Goal: Information Seeking & Learning: Learn about a topic

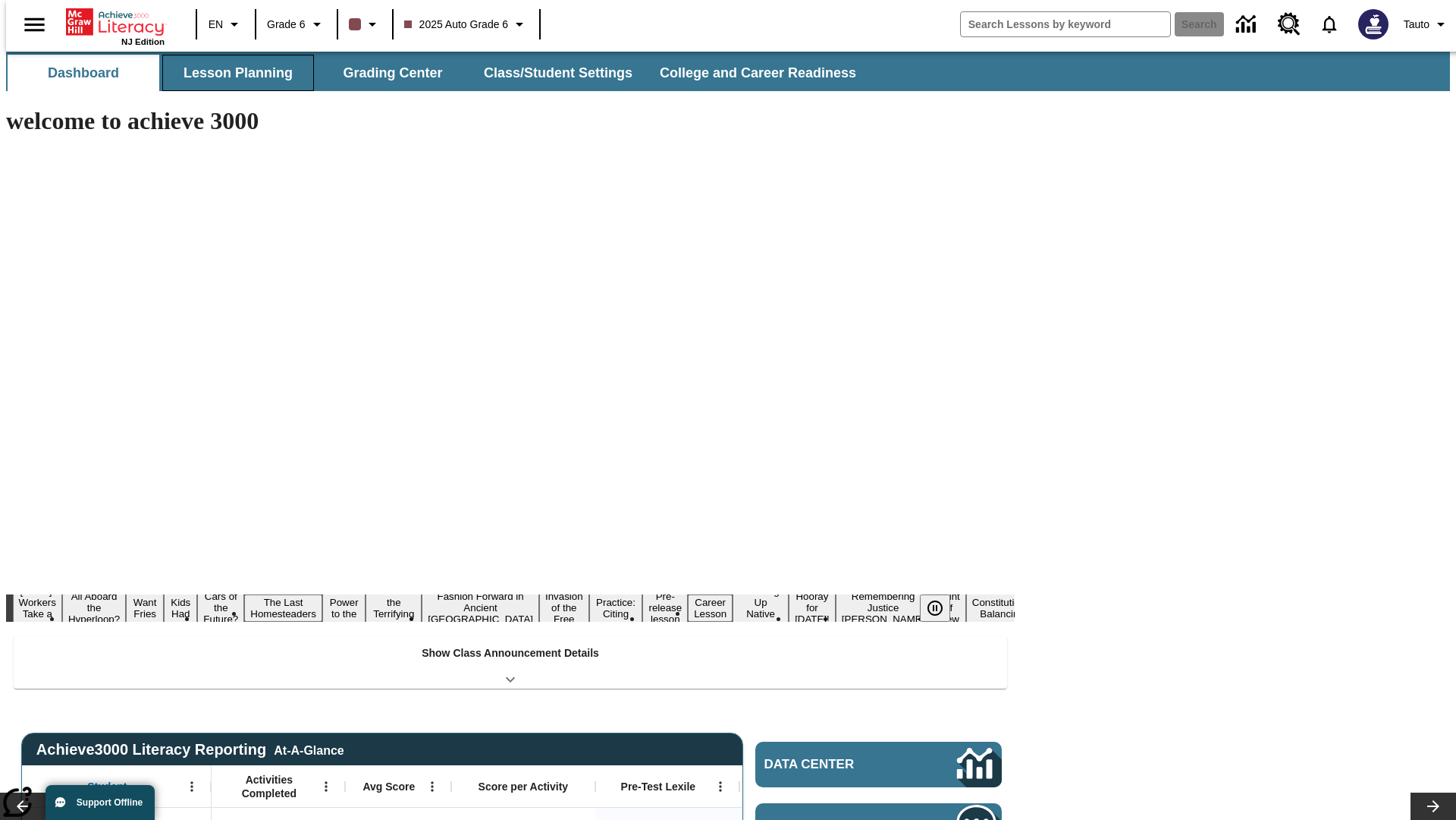
click at [232, 73] on button "Lesson Planning" at bounding box center [238, 73] width 151 height 36
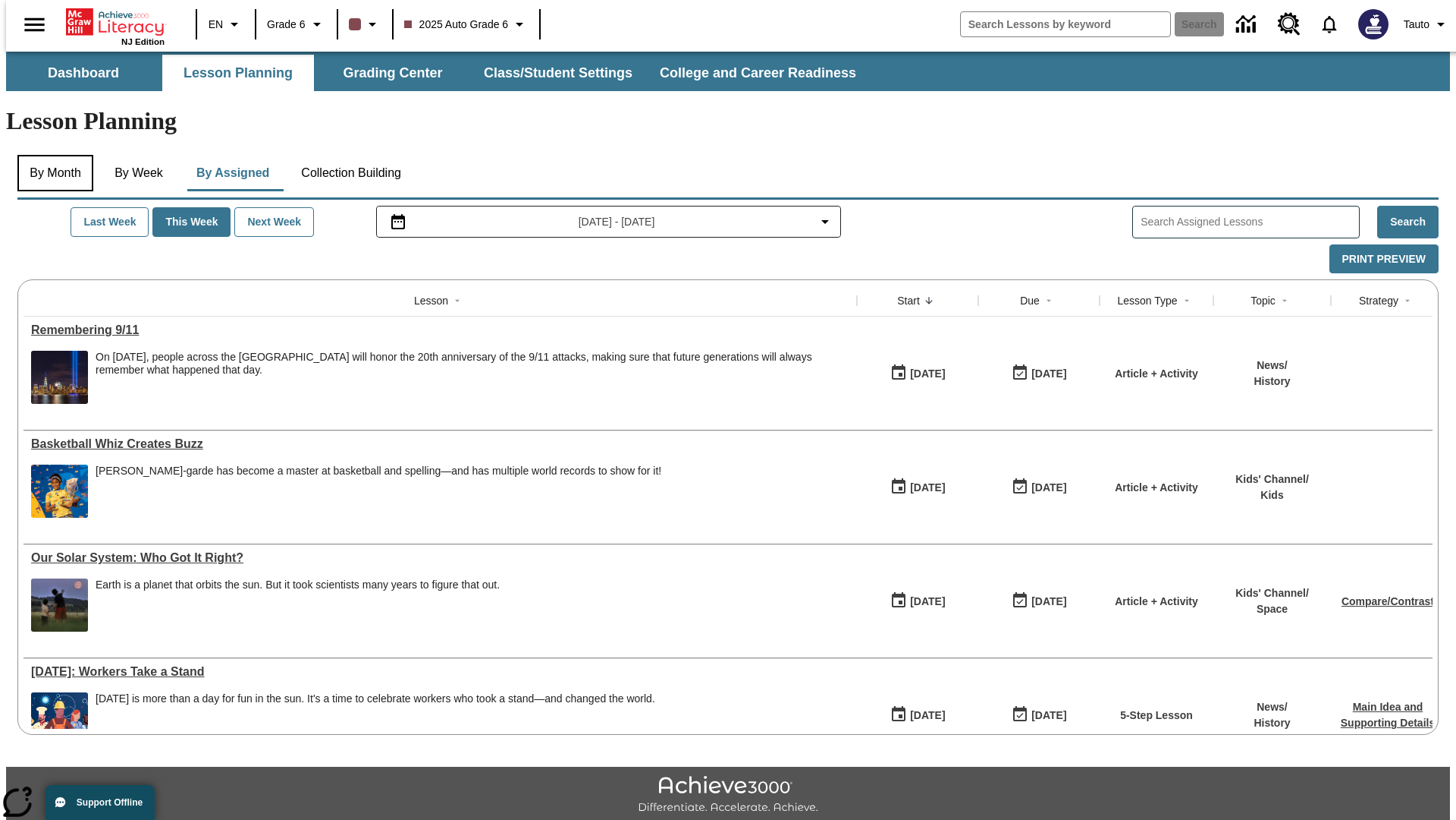
click at [50, 155] on button "By Month" at bounding box center [55, 173] width 76 height 36
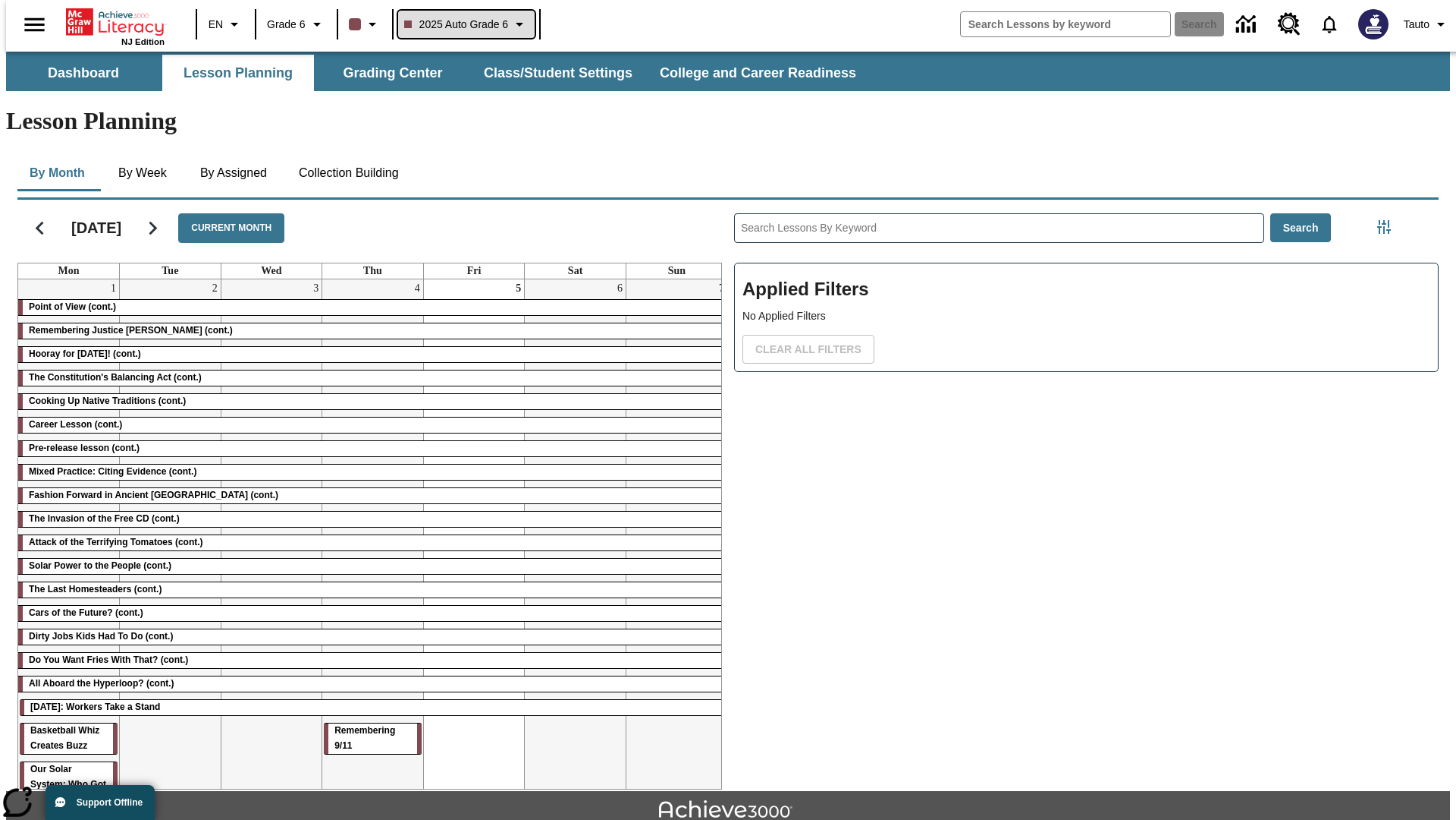
click at [464, 24] on span "2025 Auto Grade 6" at bounding box center [456, 25] width 105 height 16
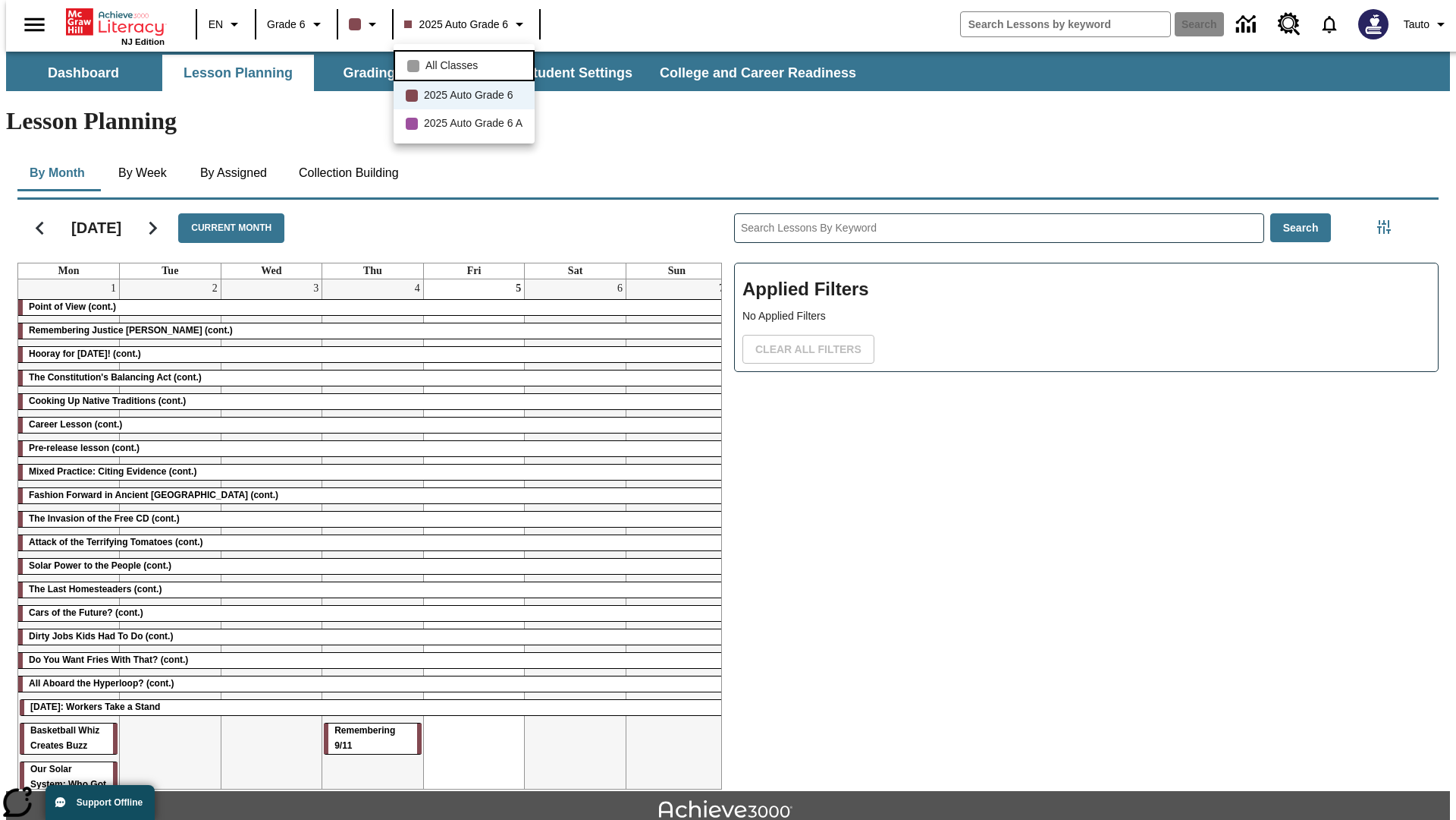
click at [466, 64] on span "All Classes" at bounding box center [452, 66] width 52 height 16
